Goal: Book appointment/travel/reservation

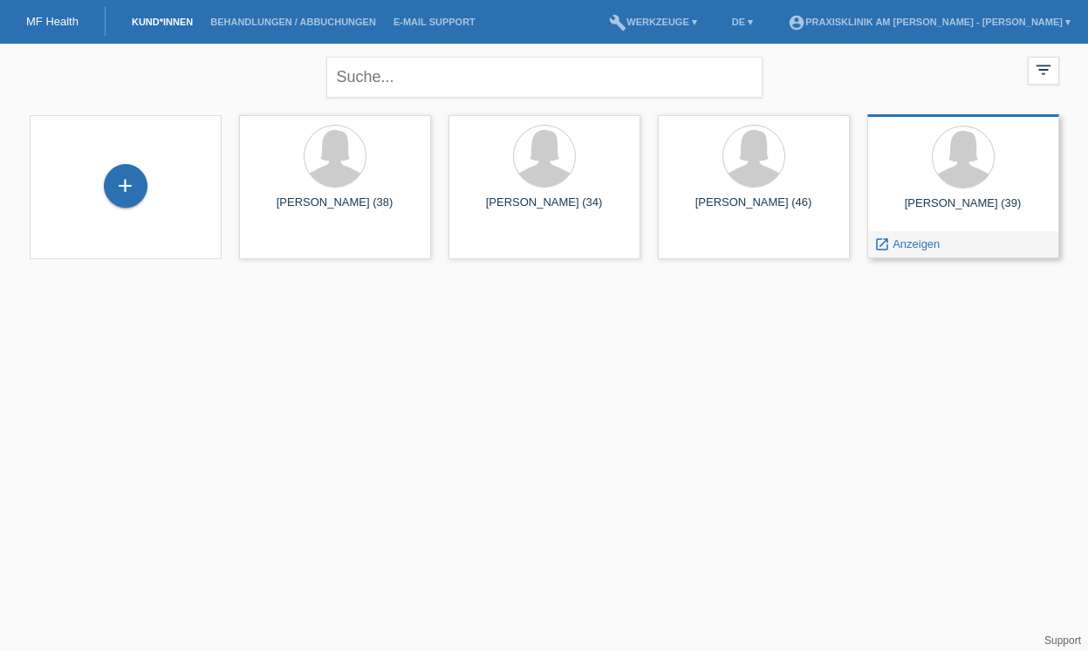
click at [929, 211] on div "Dilan Yavuz Arslan (39)" at bounding box center [963, 210] width 164 height 28
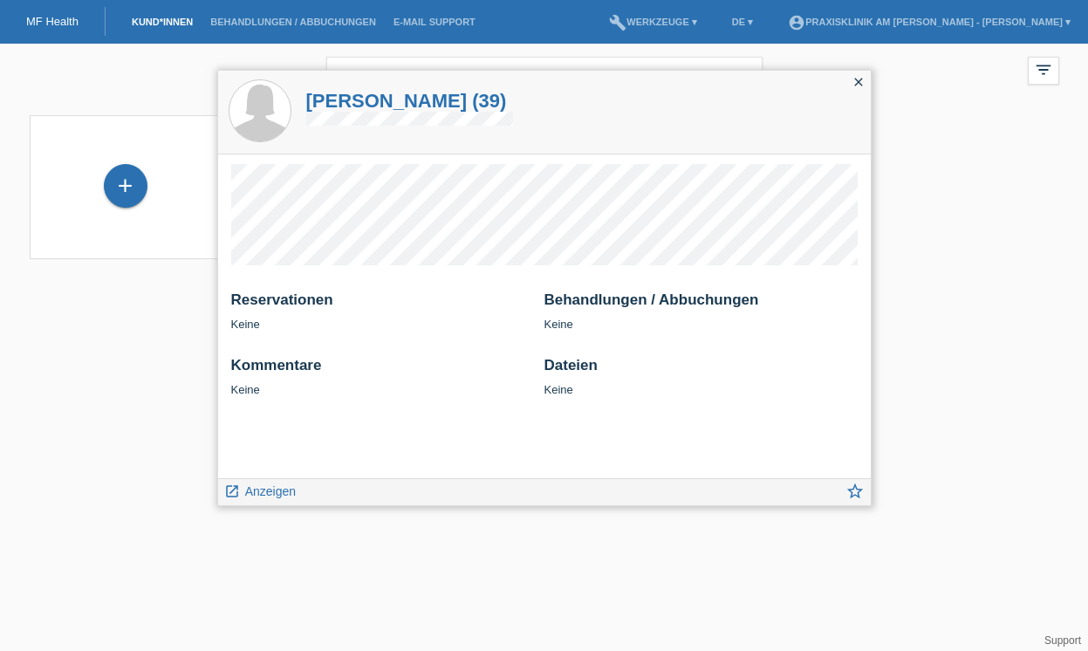
click at [857, 80] on icon "close" at bounding box center [859, 82] width 14 height 14
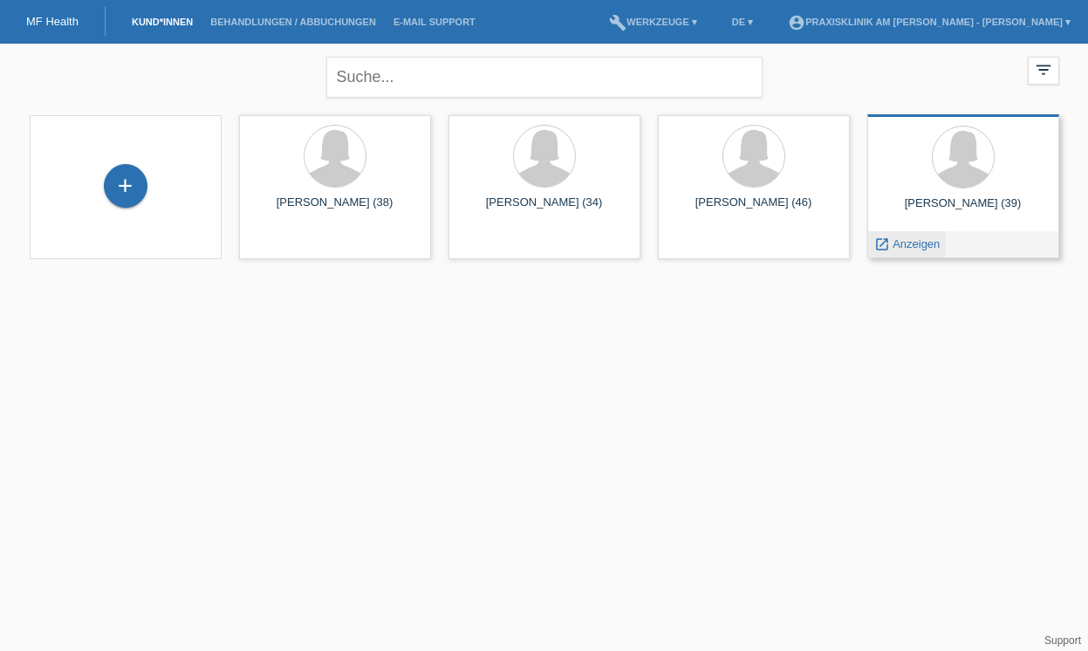
click at [915, 243] on span "Anzeigen" at bounding box center [916, 243] width 47 height 13
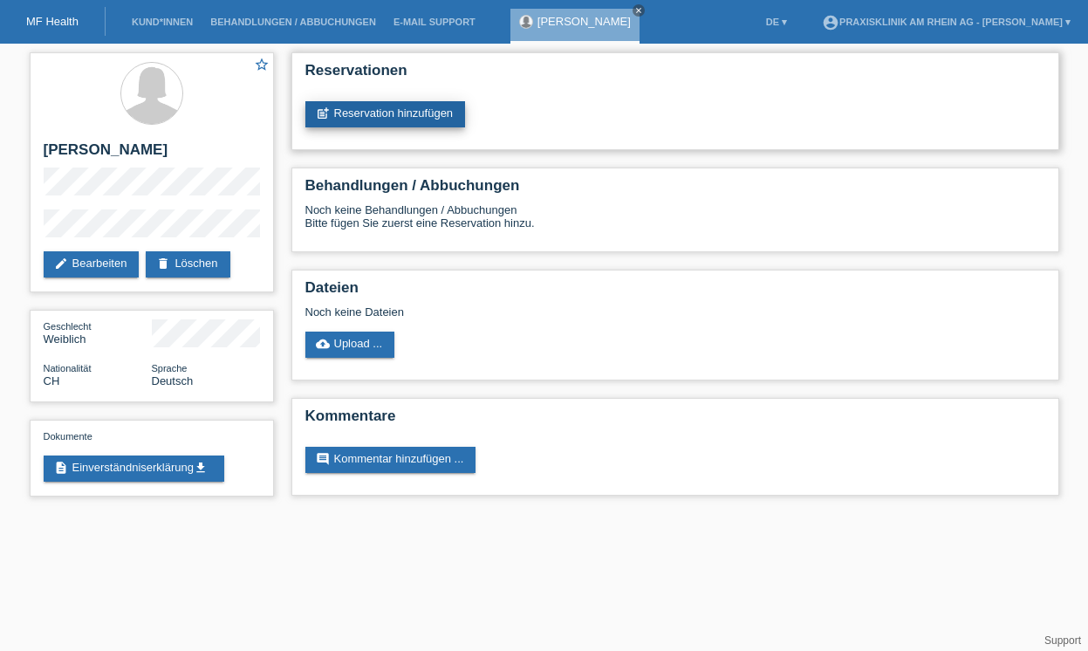
click at [419, 113] on link "post_add Reservation hinzufügen" at bounding box center [385, 114] width 161 height 26
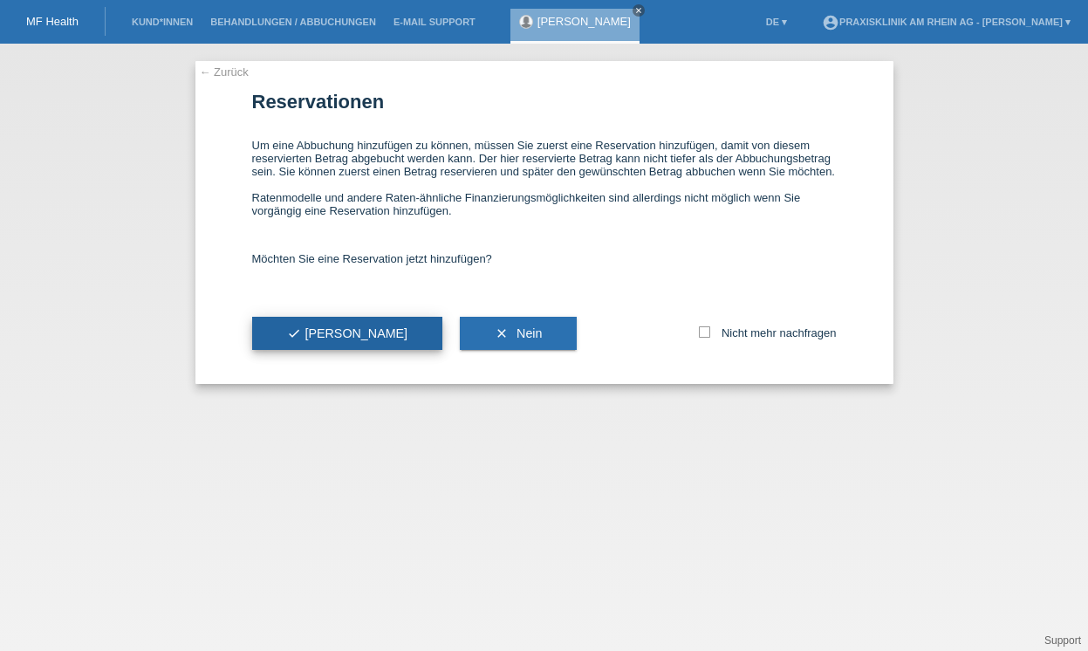
click at [333, 350] on button "check Ja" at bounding box center [347, 333] width 191 height 33
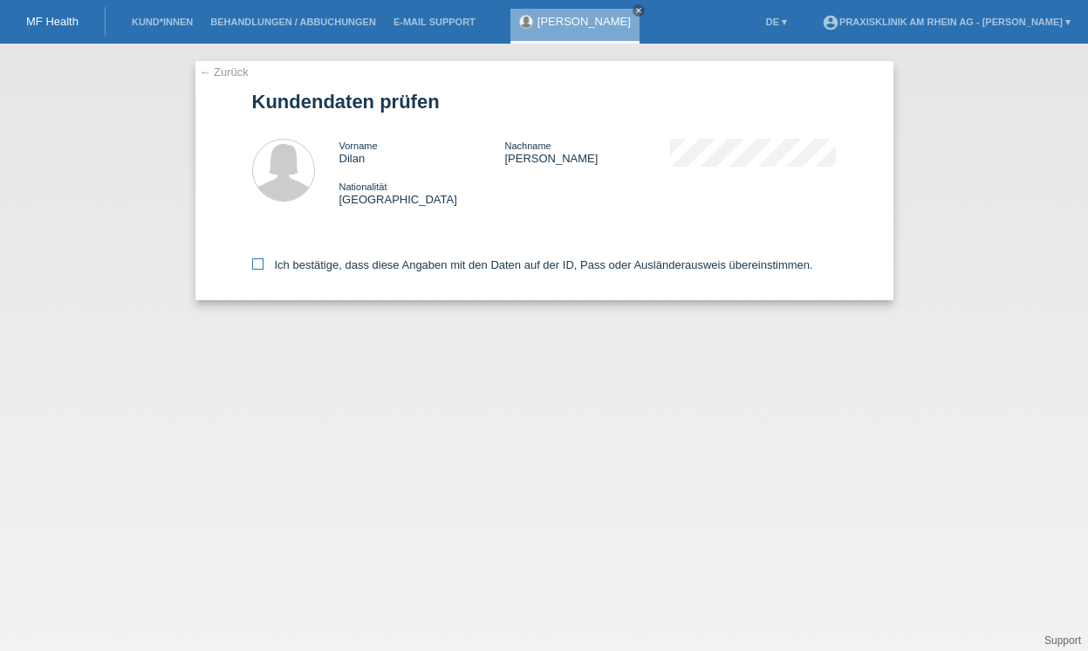
click at [256, 265] on icon at bounding box center [257, 263] width 11 height 11
click at [256, 265] on input "Ich bestätige, dass diese Angaben mit den Daten auf der ID, Pass oder Ausländer…" at bounding box center [257, 263] width 11 height 11
checkbox input "true"
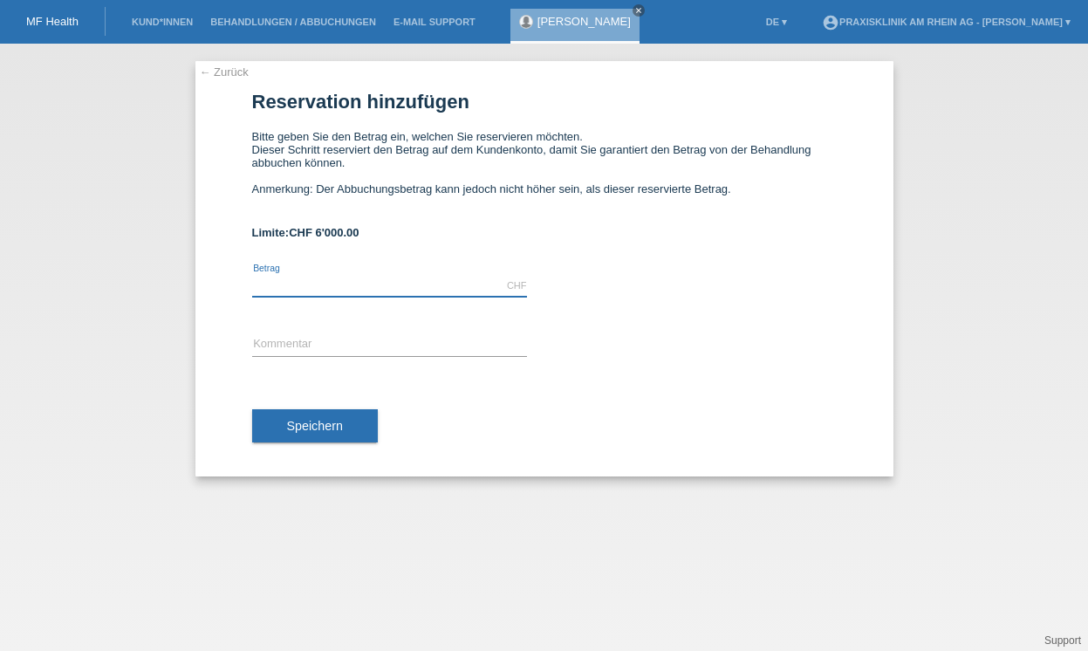
click at [429, 290] on input "text" at bounding box center [389, 286] width 275 height 22
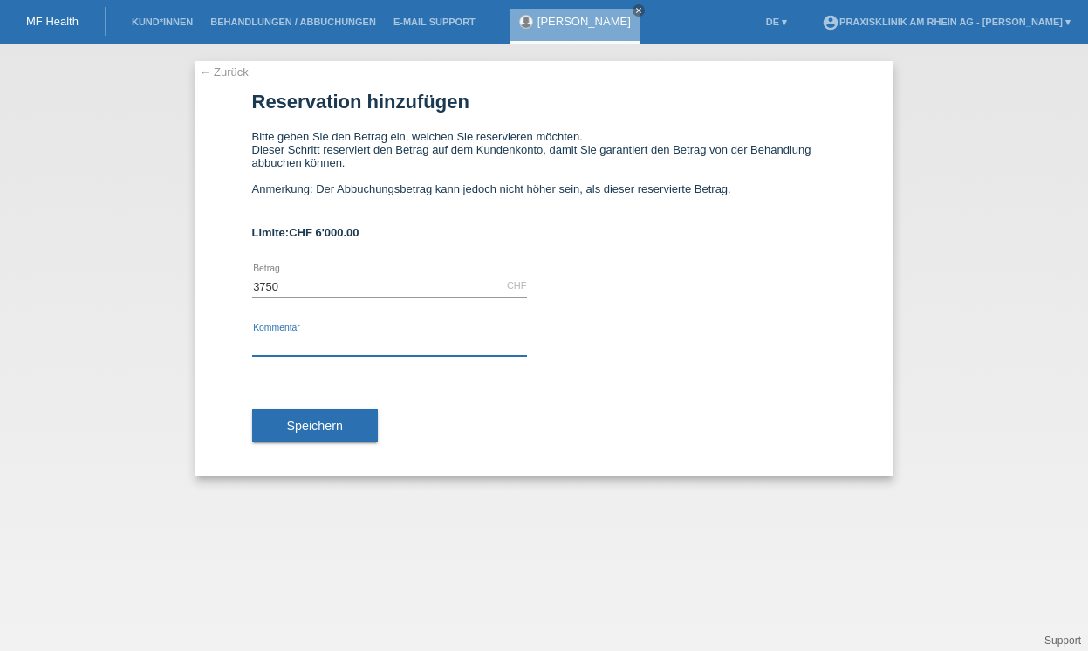
type input "3750.00"
click at [425, 340] on input "text" at bounding box center [389, 345] width 275 height 22
click at [252, 352] on input "02120" at bounding box center [389, 345] width 275 height 22
type input "Kundennummer 02120"
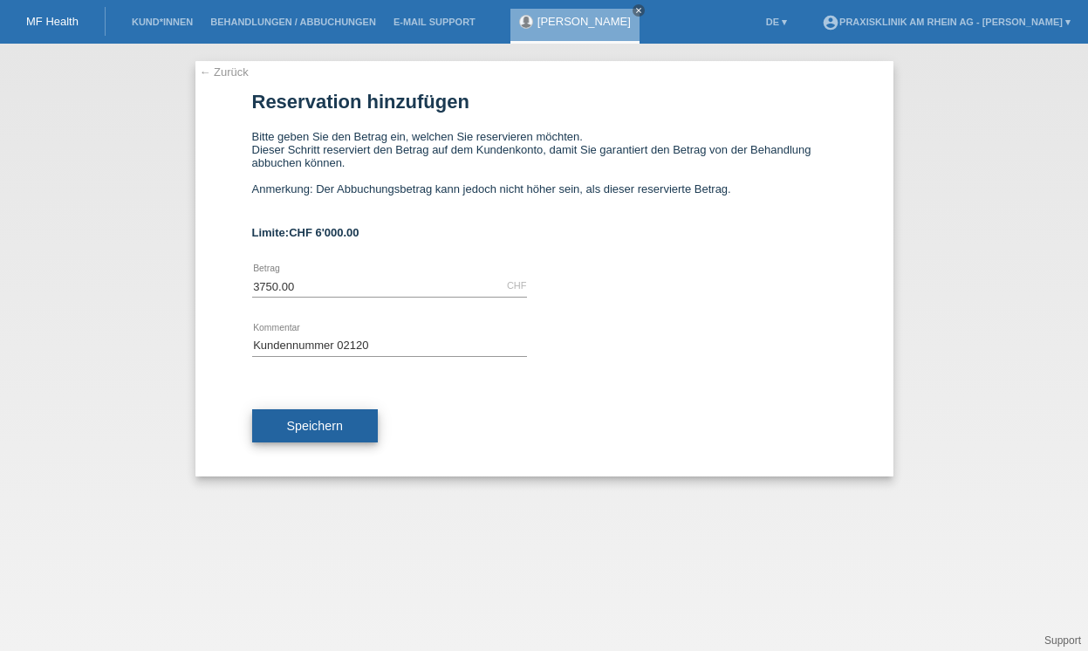
click at [320, 433] on span "Speichern" at bounding box center [315, 426] width 56 height 14
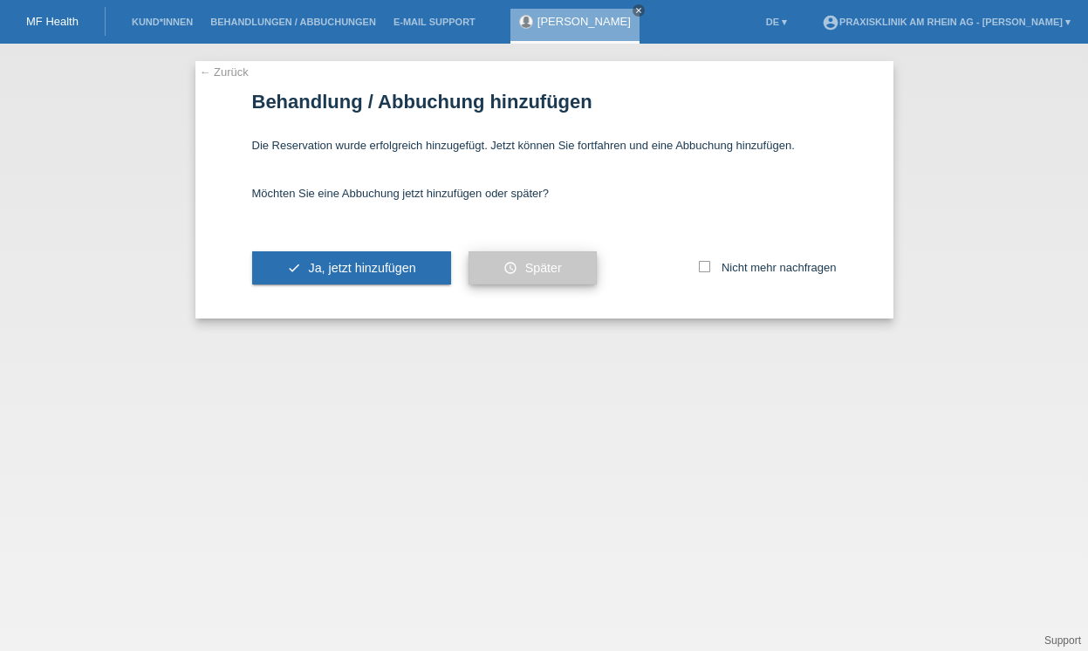
click at [559, 271] on span "Später" at bounding box center [543, 268] width 37 height 14
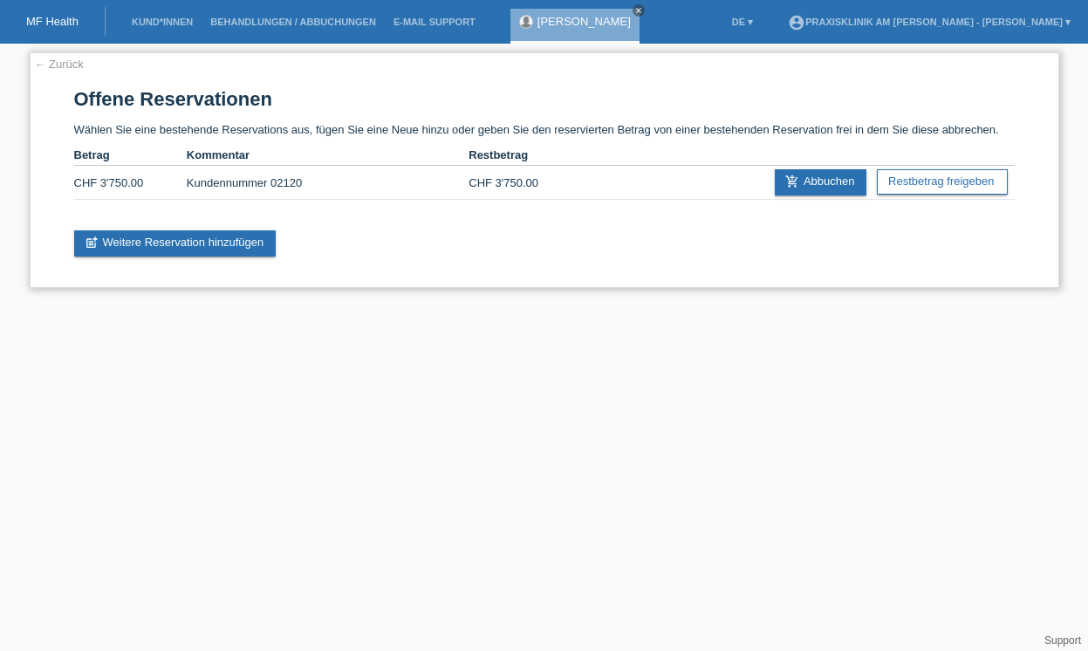
click at [66, 65] on link "← Zurück" at bounding box center [59, 64] width 49 height 13
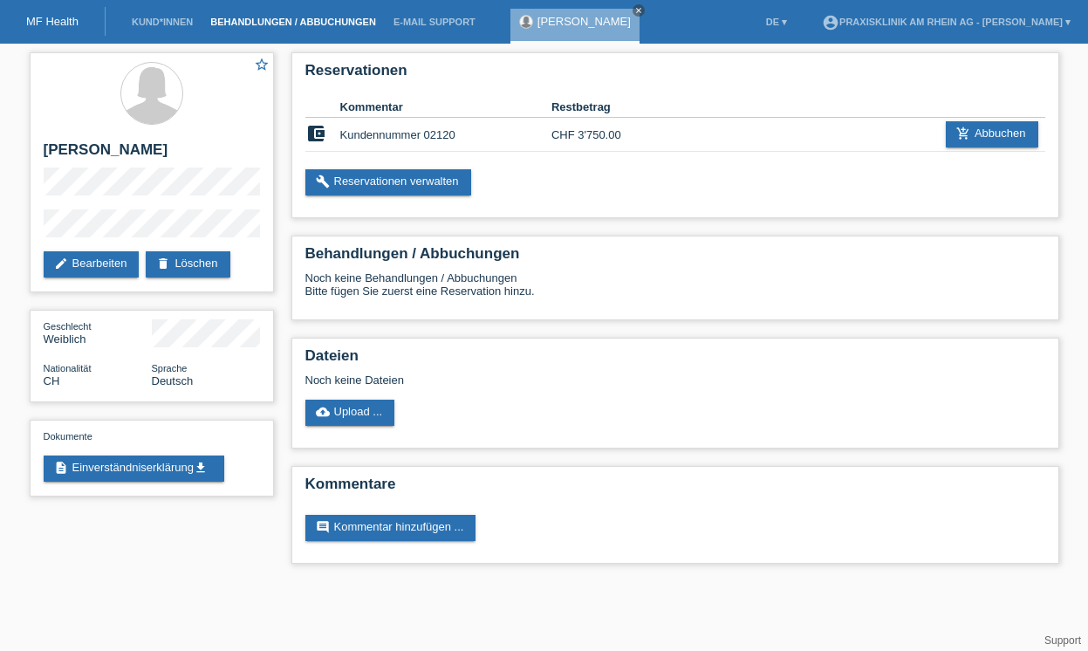
click at [248, 24] on link "Behandlungen / Abbuchungen" at bounding box center [293, 22] width 183 height 10
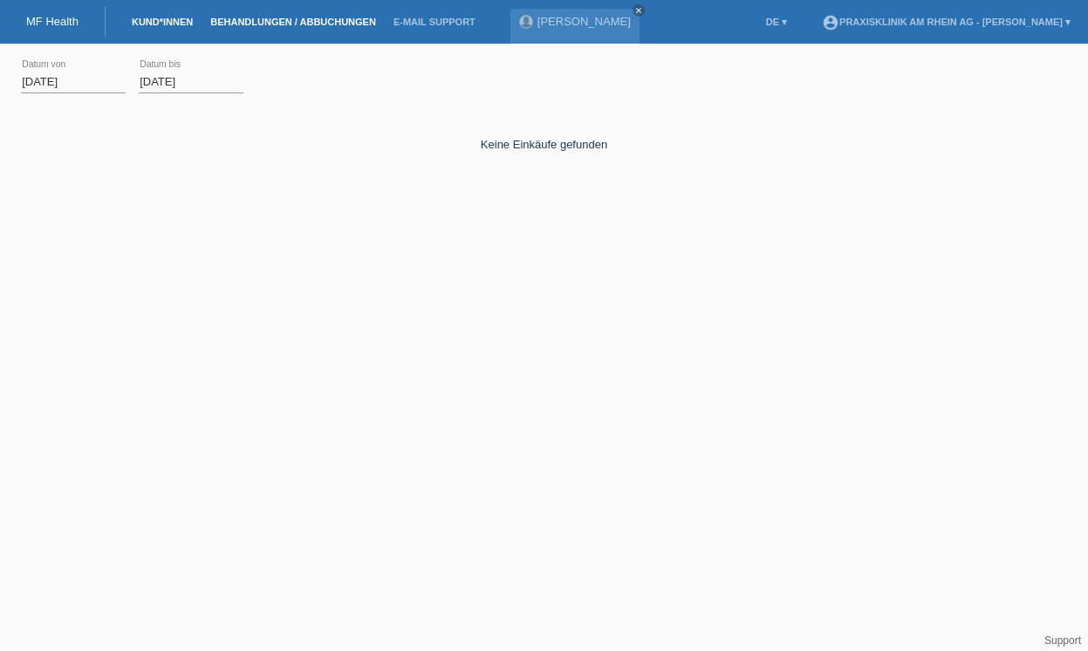
click at [175, 20] on link "Kund*innen" at bounding box center [162, 22] width 79 height 10
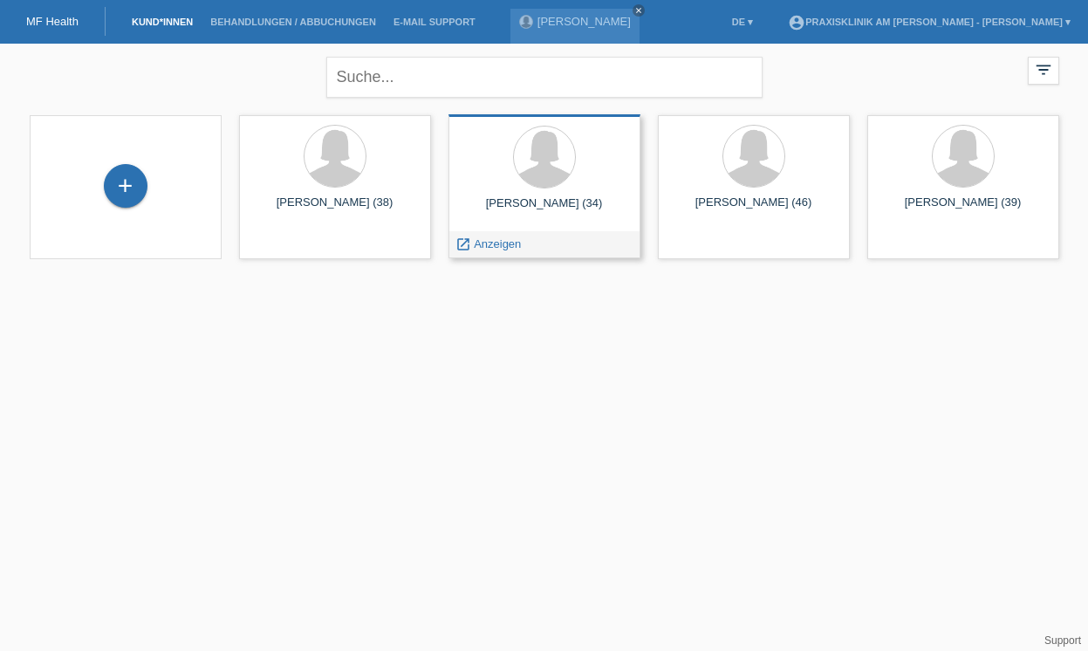
click at [531, 204] on div "[PERSON_NAME] (34)" at bounding box center [545, 210] width 164 height 28
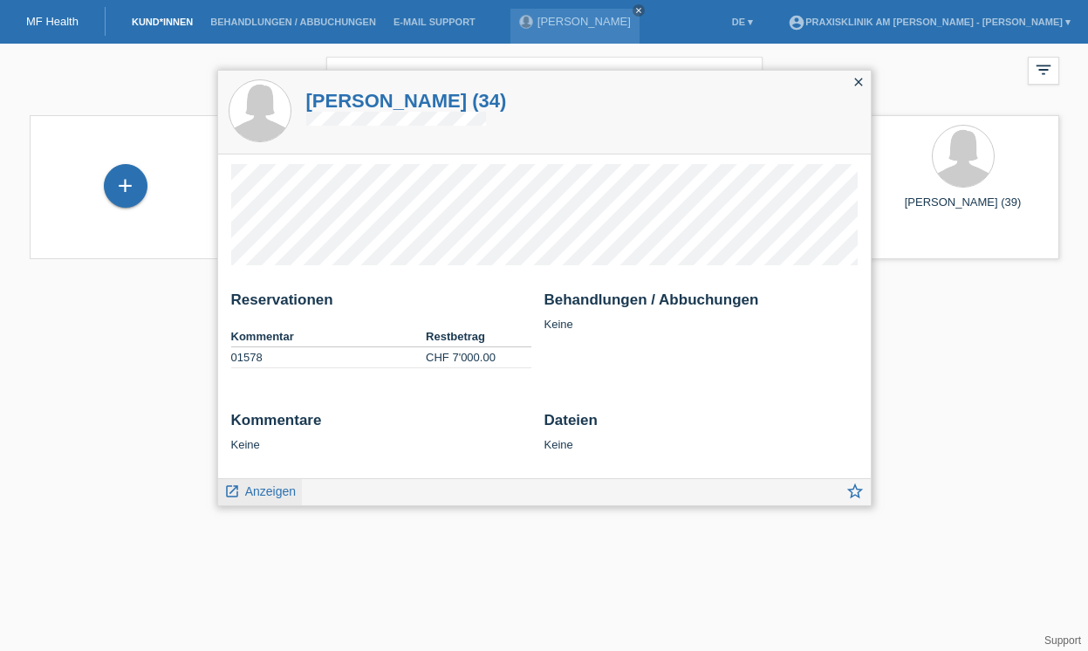
click at [281, 491] on span "Anzeigen" at bounding box center [270, 491] width 51 height 14
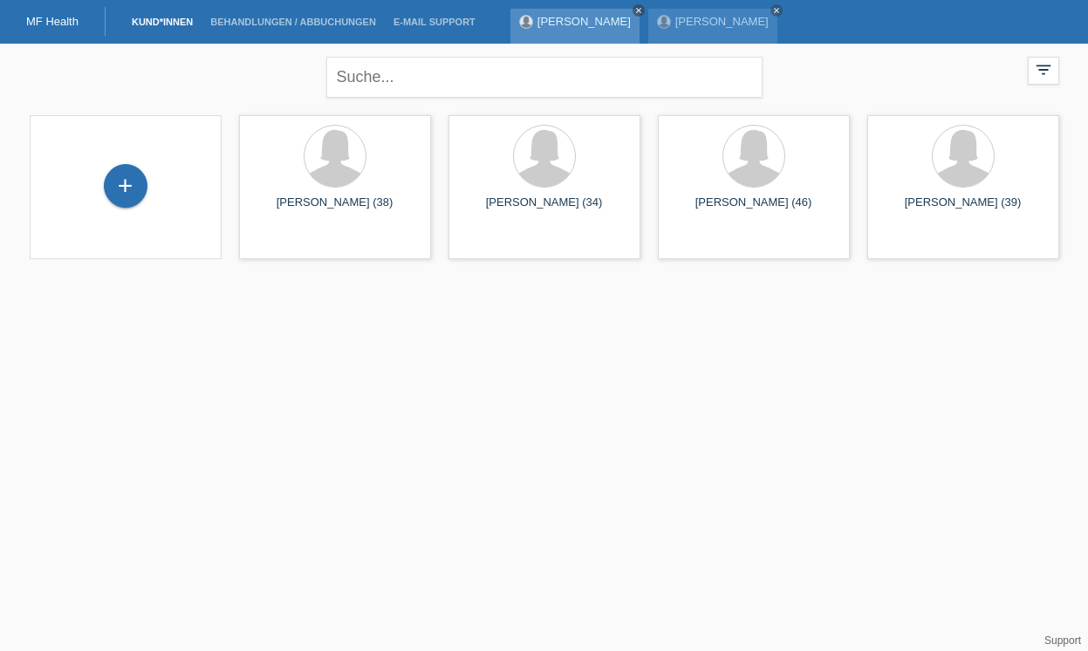
click at [641, 9] on icon "close" at bounding box center [638, 10] width 9 height 9
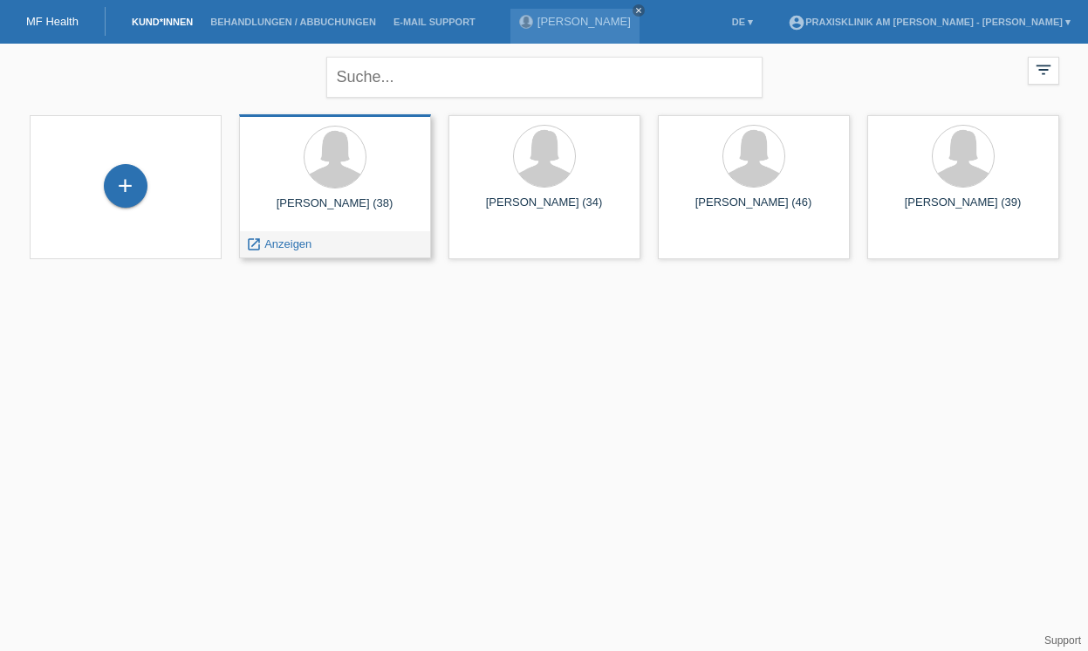
click at [344, 190] on div at bounding box center [335, 158] width 164 height 65
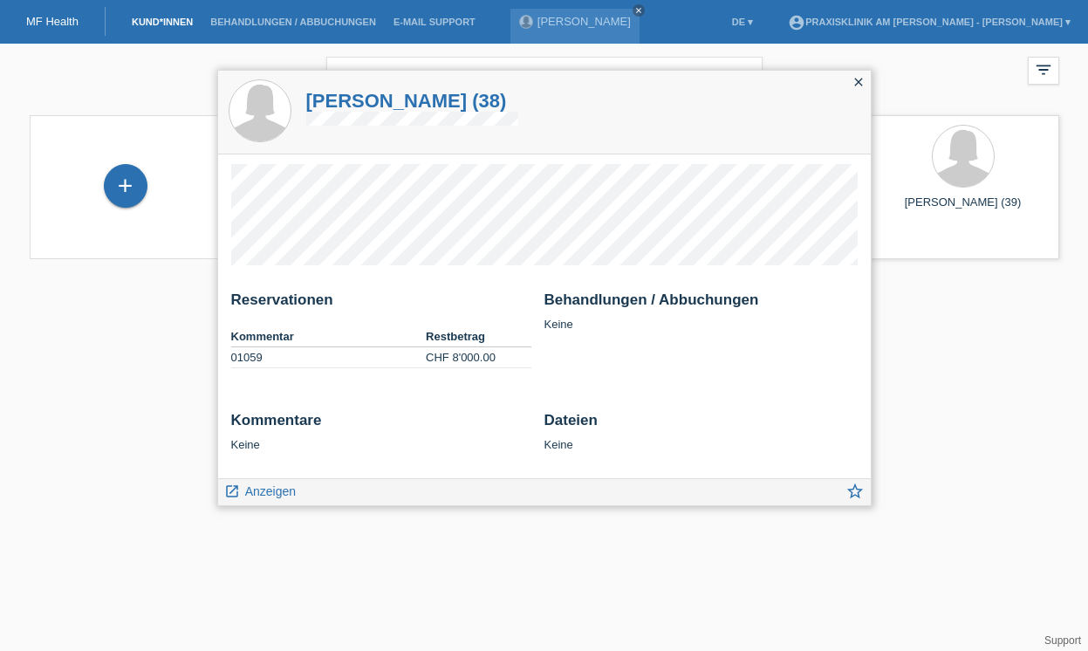
click at [862, 82] on icon "close" at bounding box center [859, 82] width 14 height 14
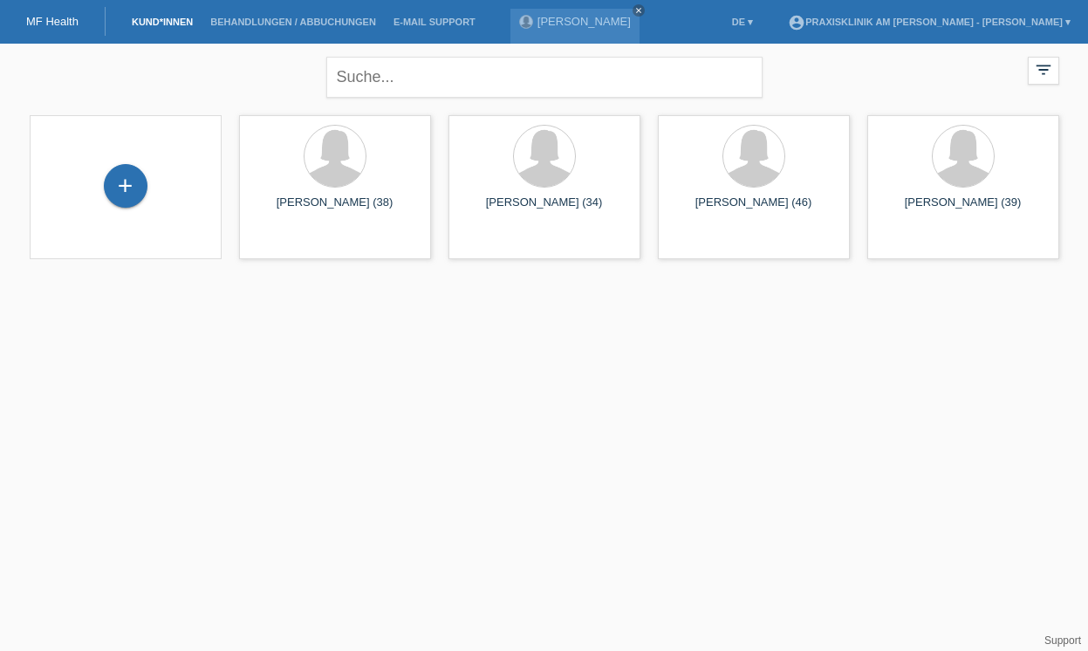
click at [177, 21] on link "Kund*innen" at bounding box center [162, 22] width 79 height 10
